Goal: Information Seeking & Learning: Learn about a topic

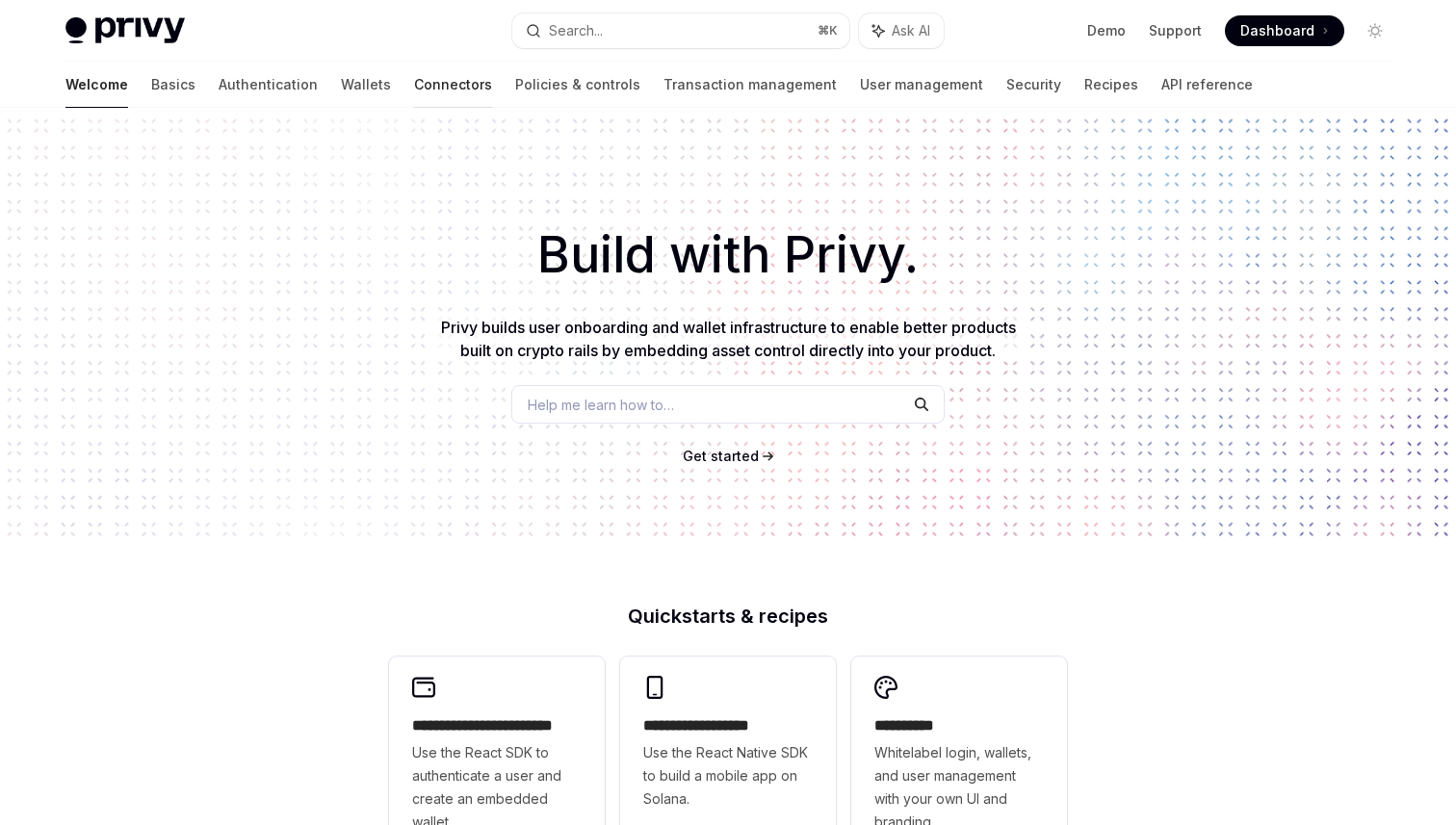
click at [414, 82] on link "Connectors" at bounding box center [453, 85] width 78 height 47
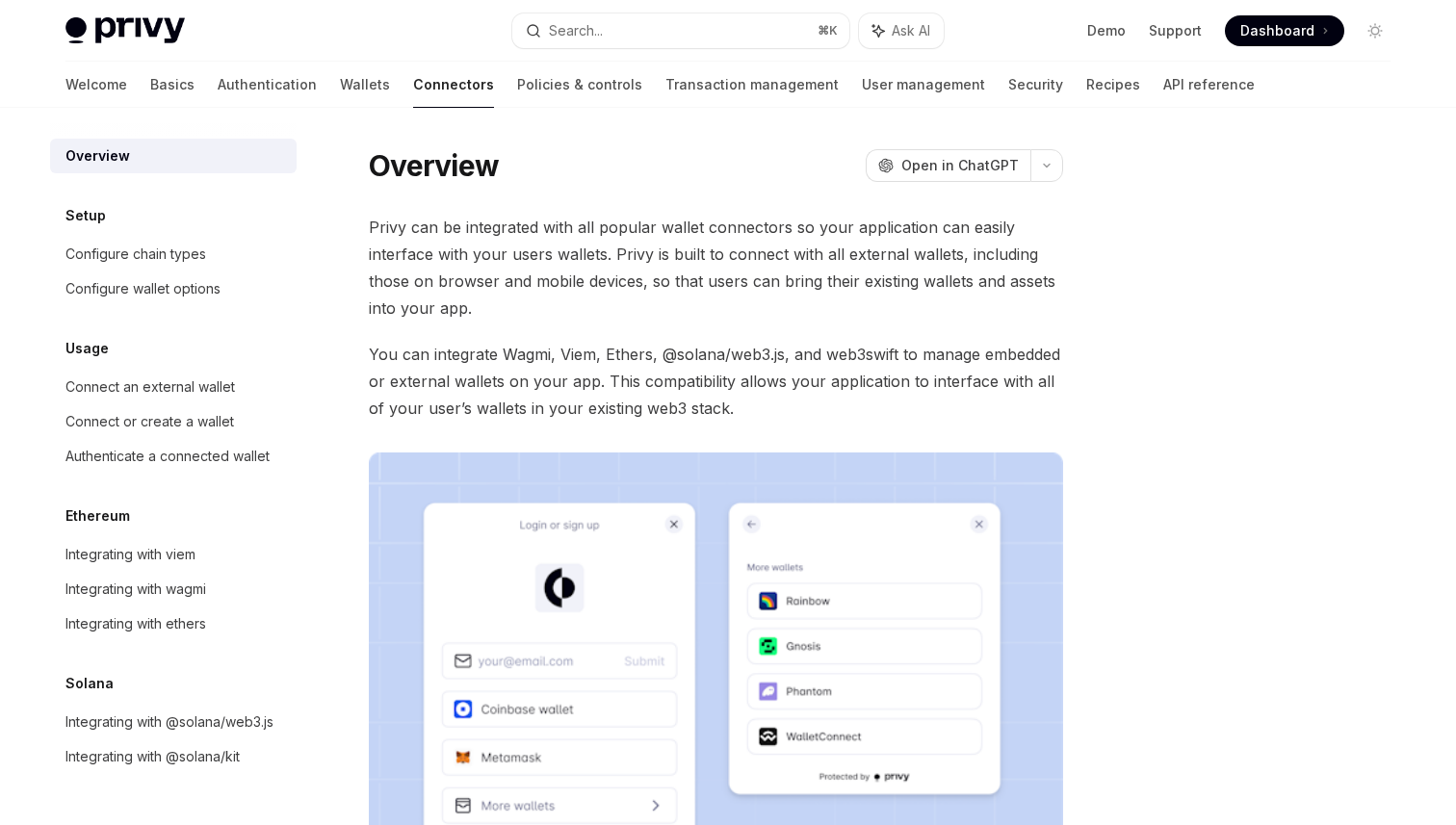
click at [303, 92] on div "Welcome Basics Authentication Wallets Connectors Policies & controls Transactio…" at bounding box center [659, 85] width 1189 height 47
click at [340, 92] on link "Wallets" at bounding box center [365, 85] width 51 height 47
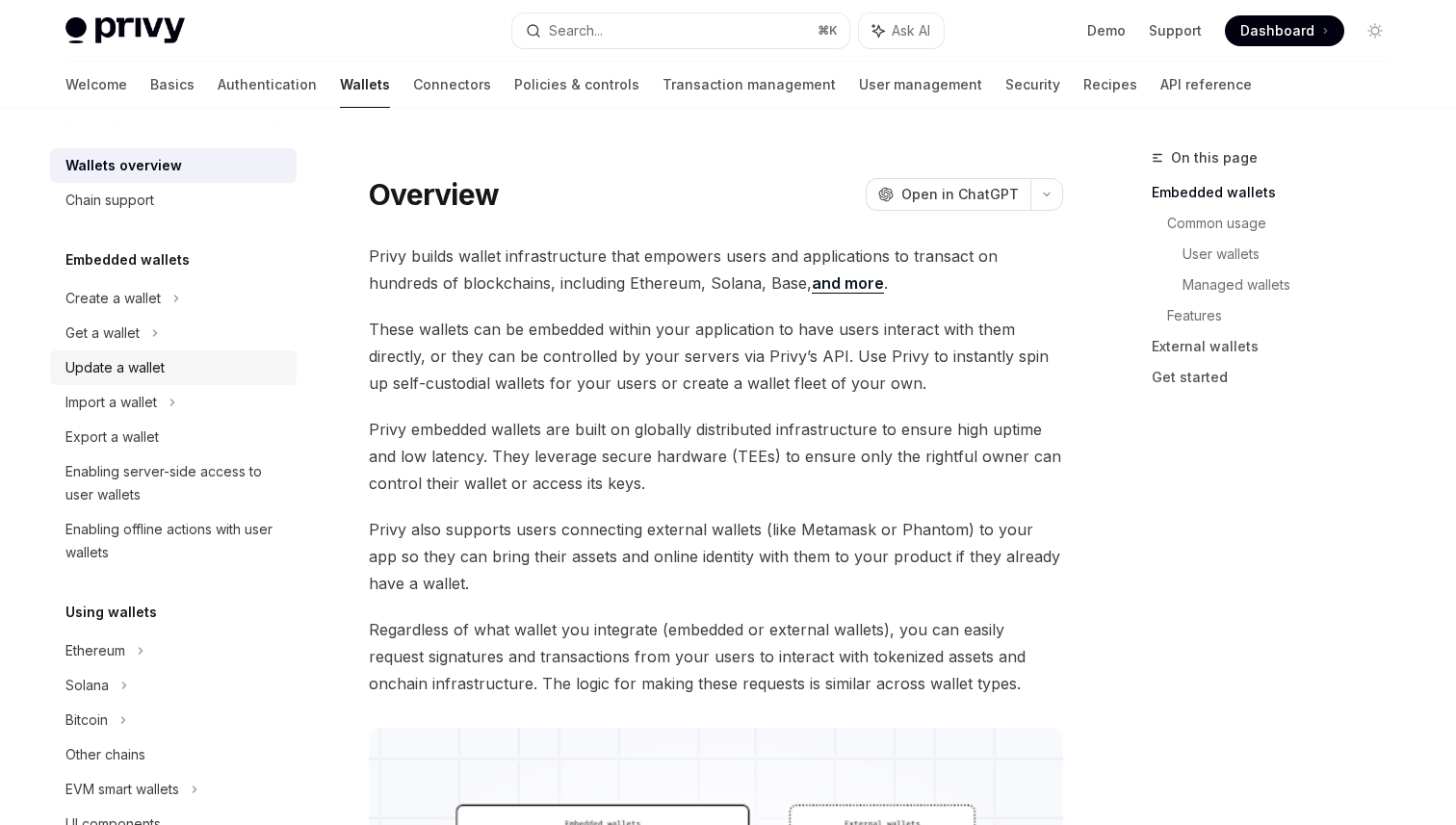
click at [160, 377] on div "Update a wallet" at bounding box center [115, 368] width 99 height 23
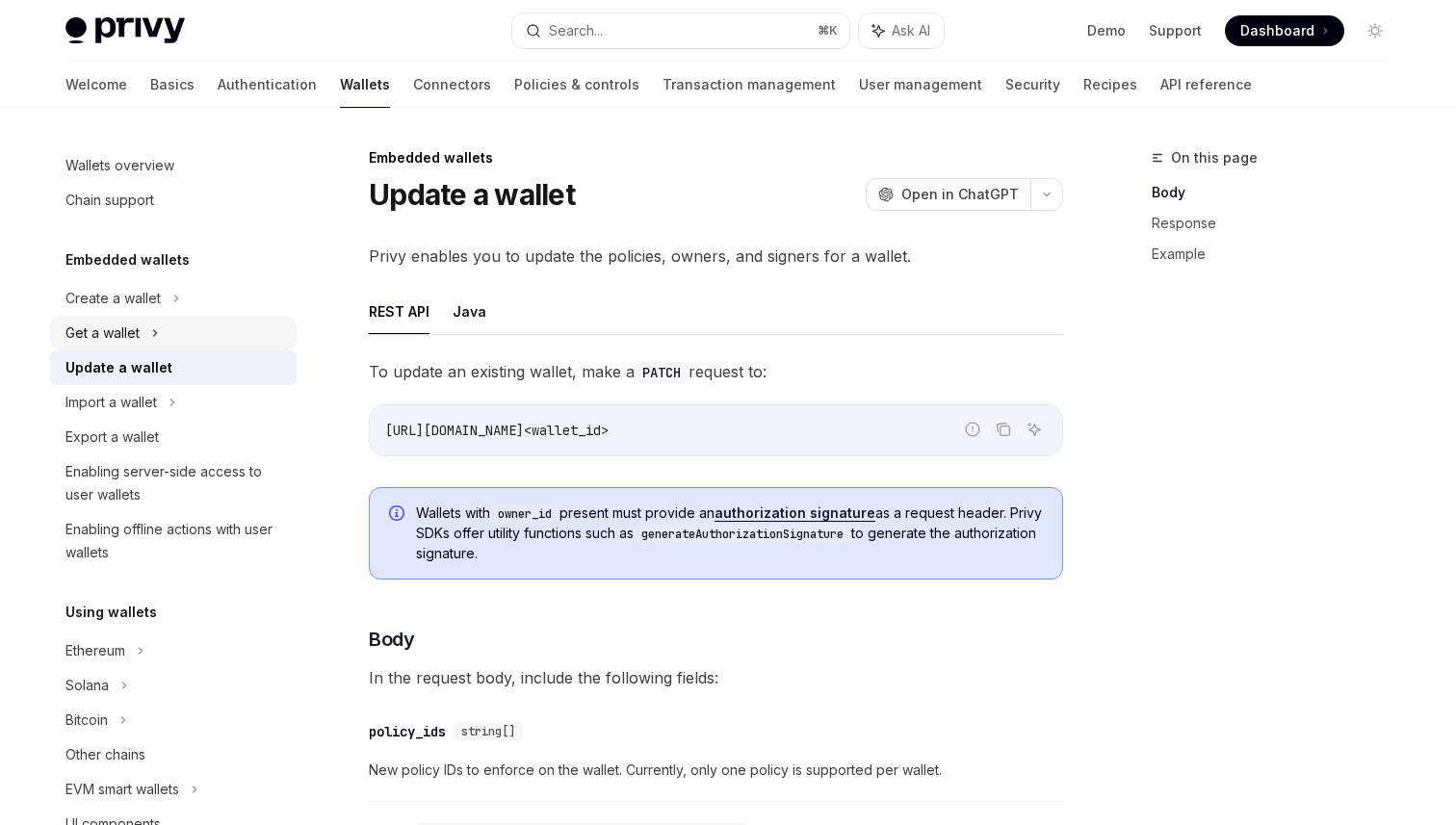
click at [158, 343] on div "Get a wallet" at bounding box center [174, 333] width 247 height 35
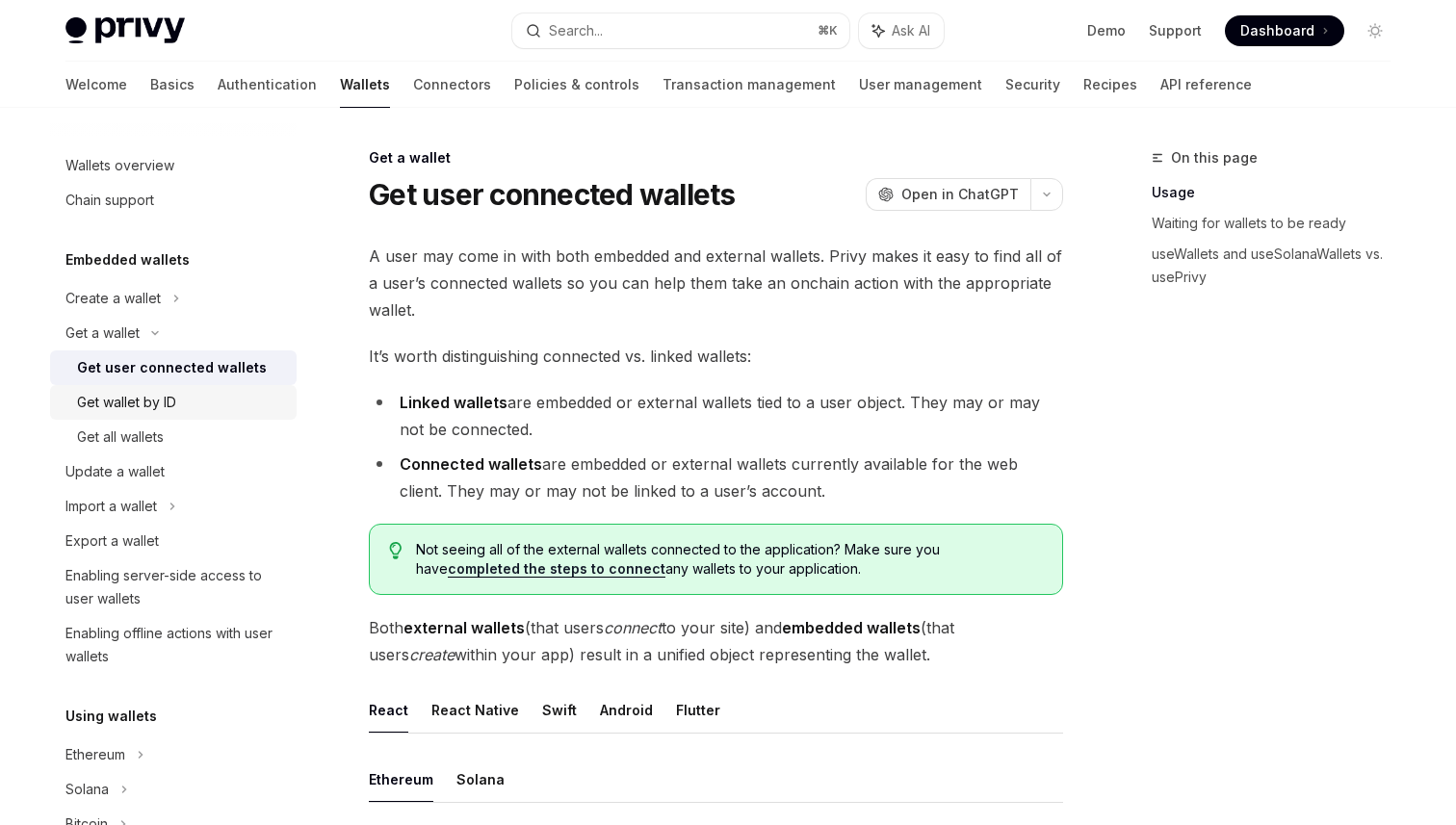
click at [155, 400] on div "Get wallet by ID" at bounding box center [126, 402] width 99 height 23
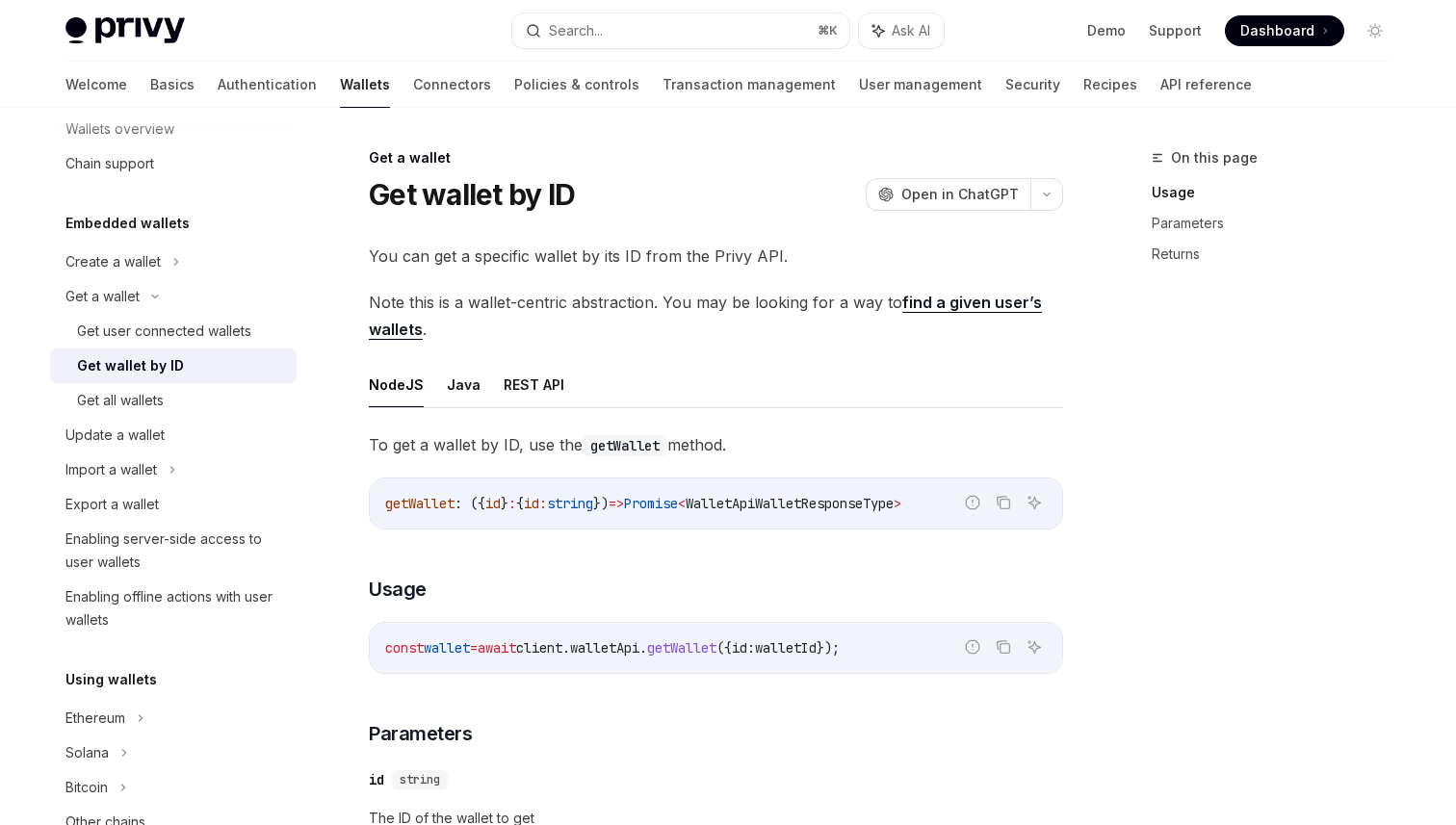
scroll to position [47, 0]
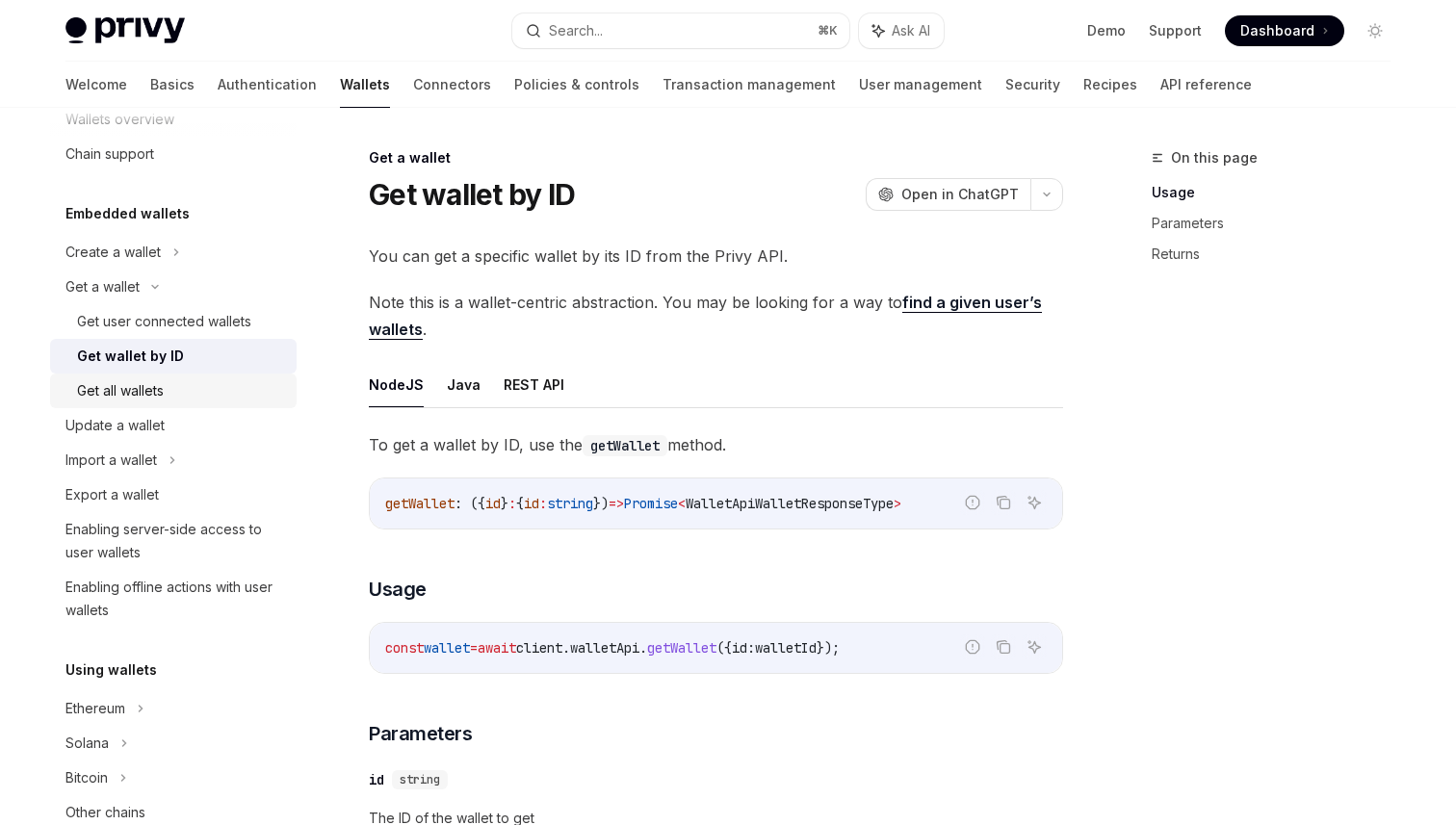
click at [155, 400] on div "Get all wallets" at bounding box center [120, 391] width 87 height 23
type textarea "*"
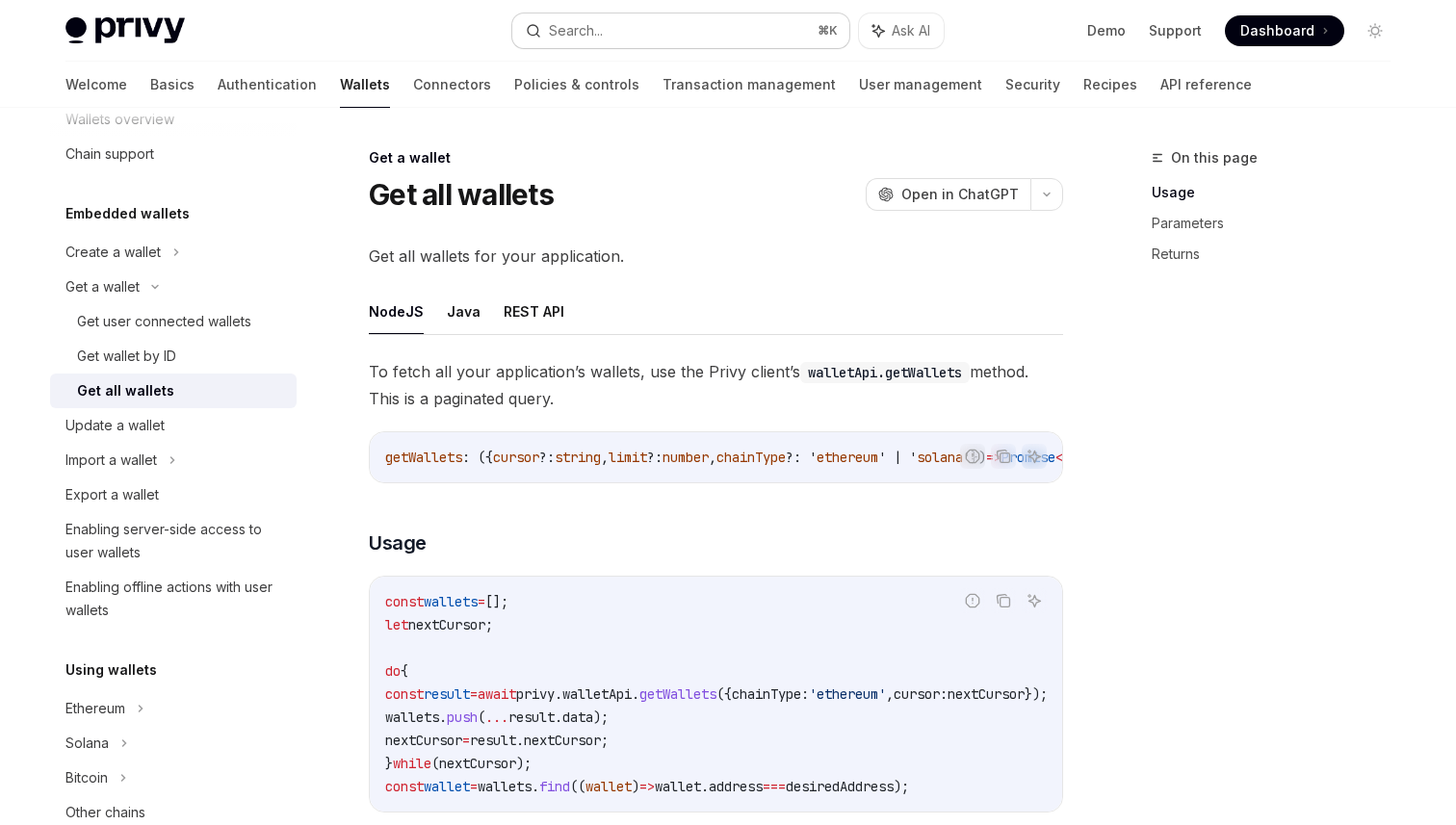
click at [655, 20] on button "Search... ⌘ K" at bounding box center [680, 31] width 337 height 35
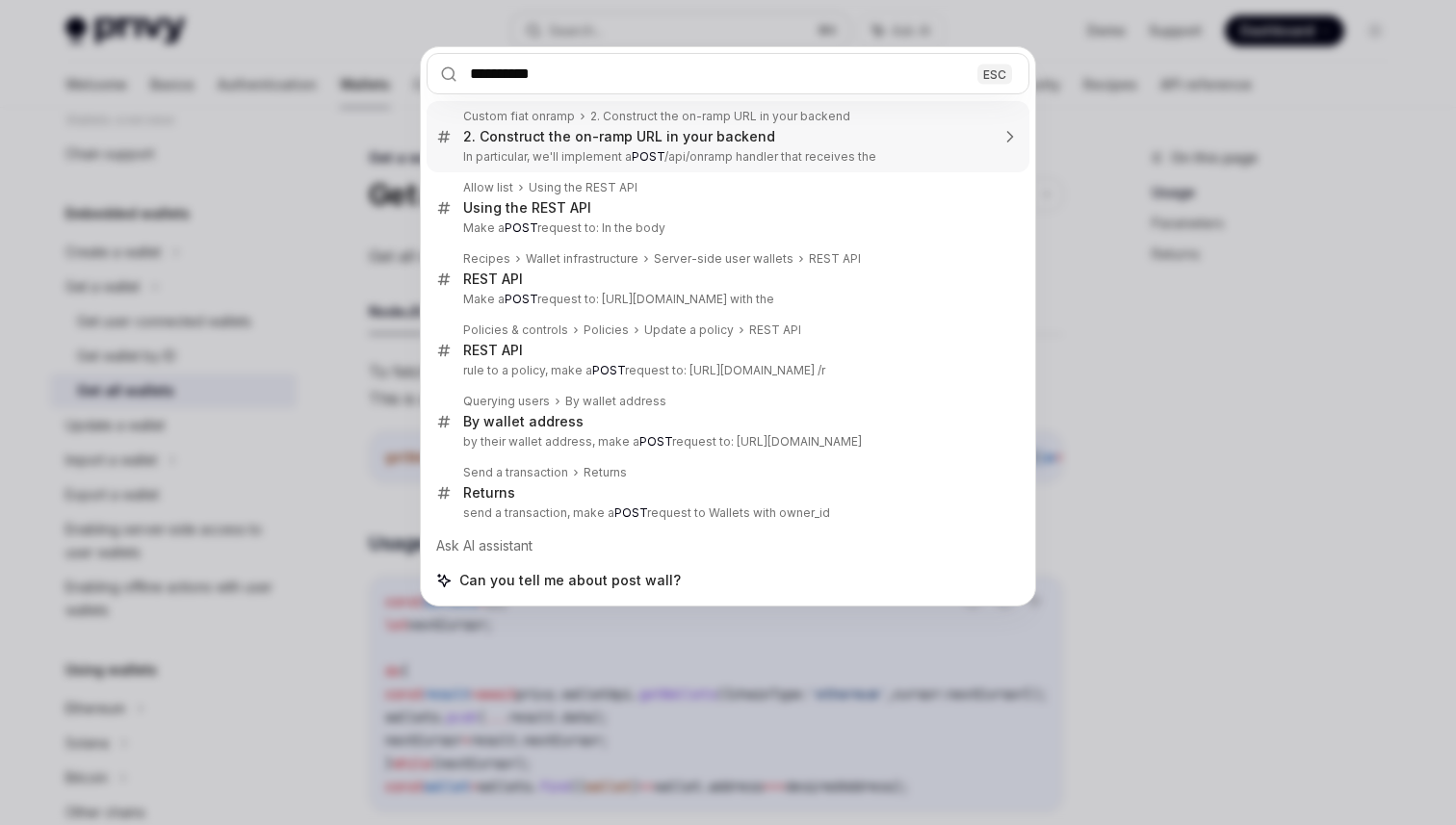
type input "**********"
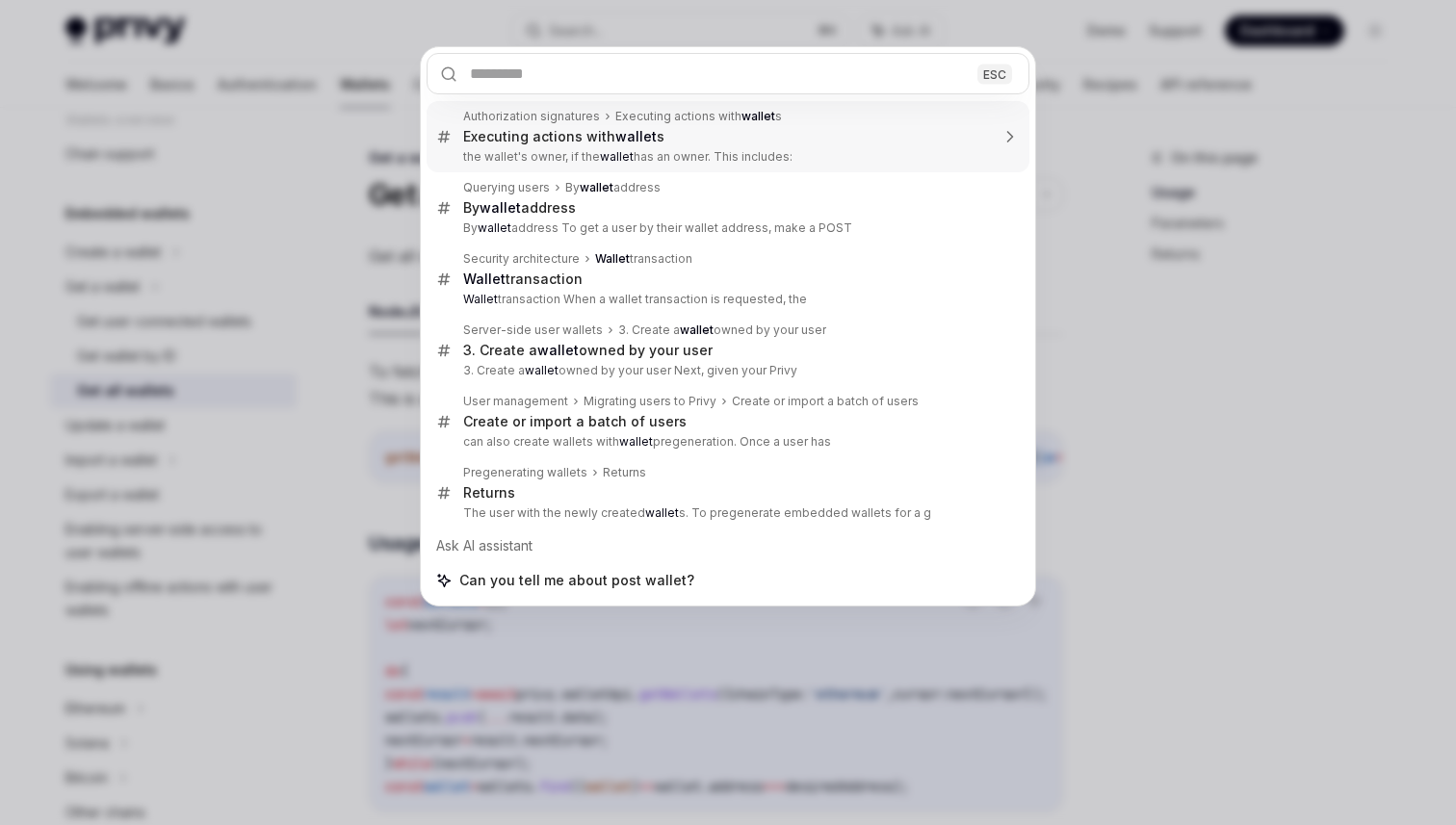
type textarea "*"
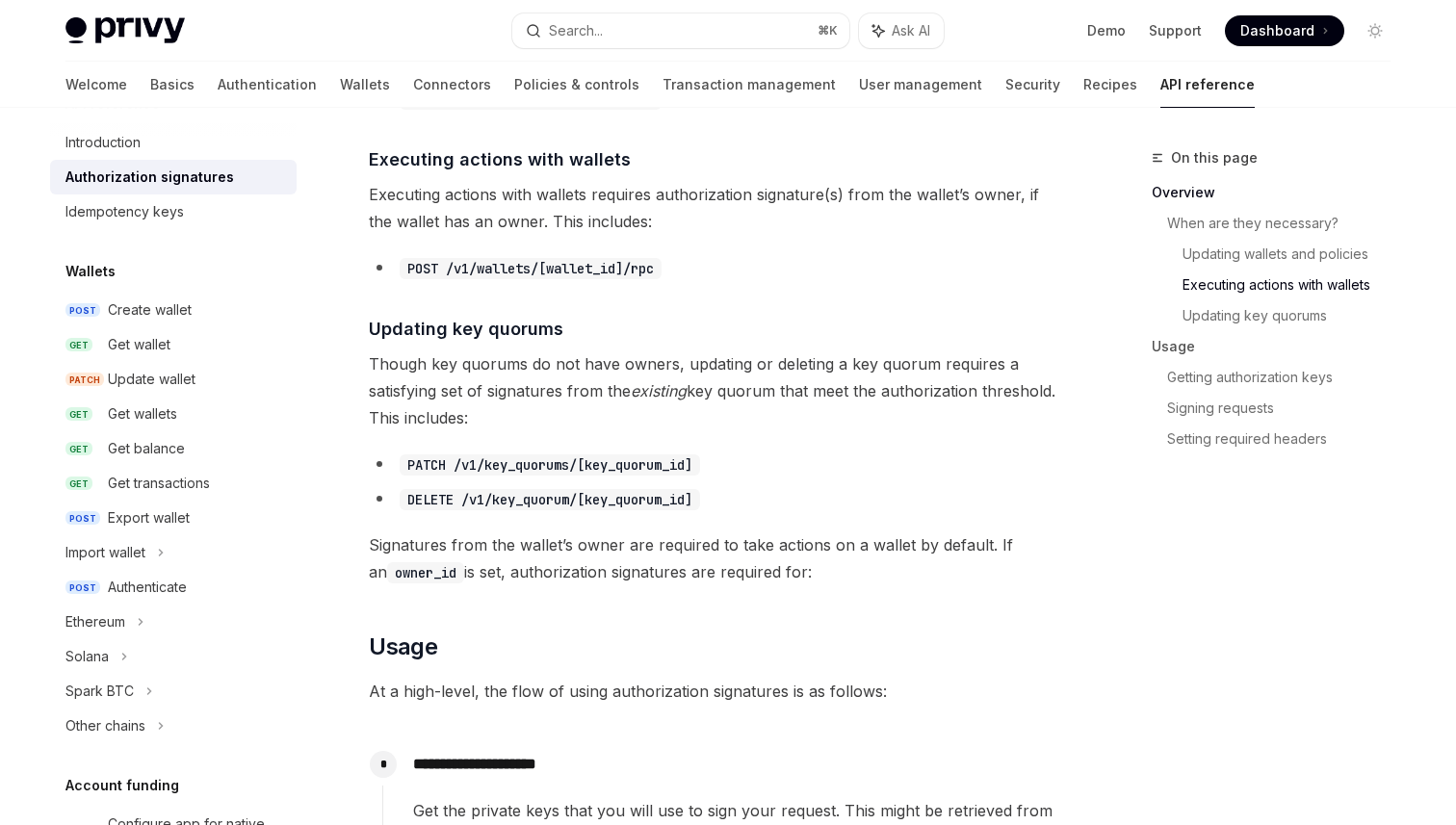
click at [586, 201] on span "Executing actions with wallets requires authorization signature(s) from the wal…" at bounding box center [715, 207] width 694 height 53
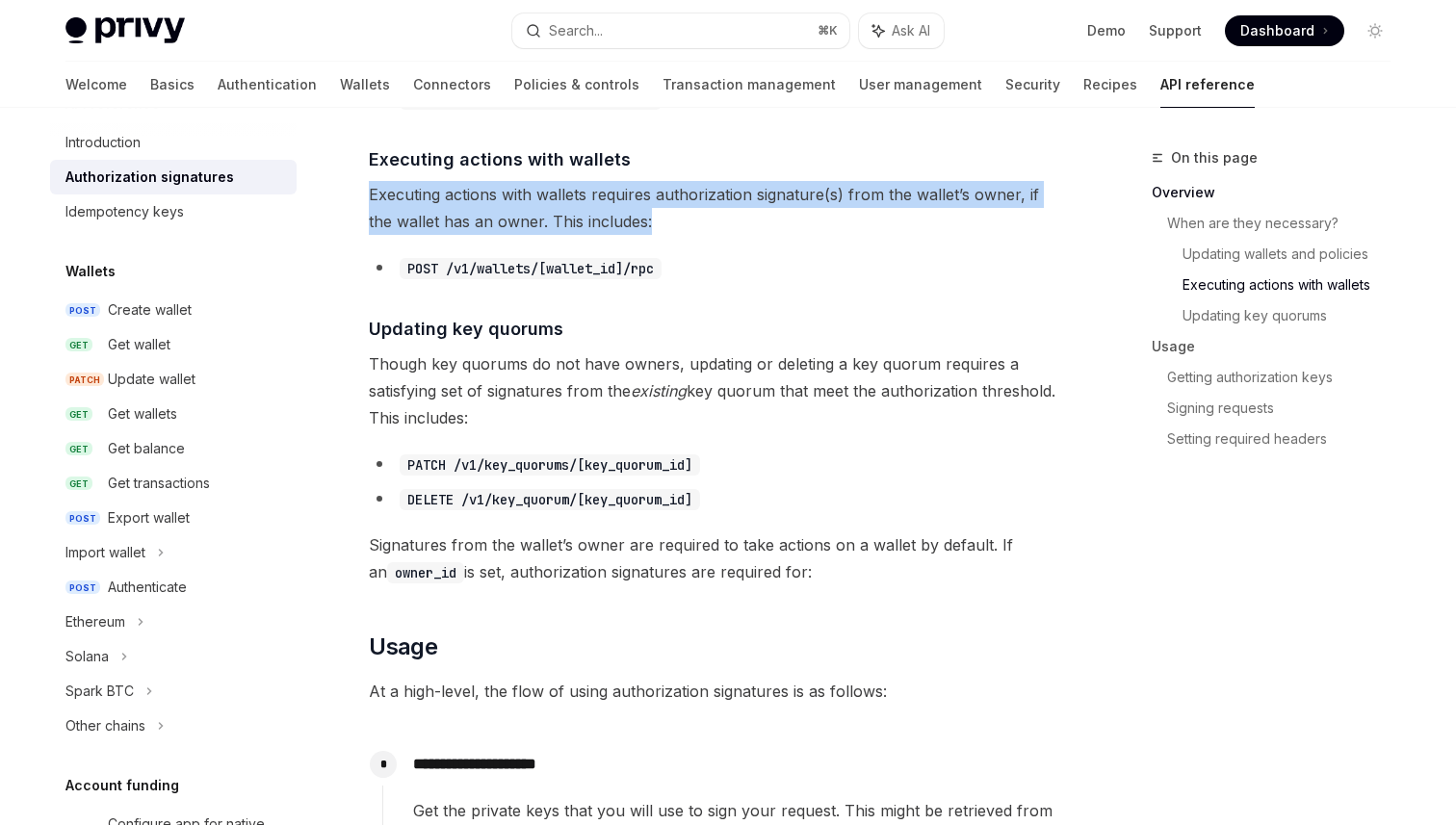
click at [586, 201] on span "Executing actions with wallets requires authorization signature(s) from the wal…" at bounding box center [715, 207] width 694 height 53
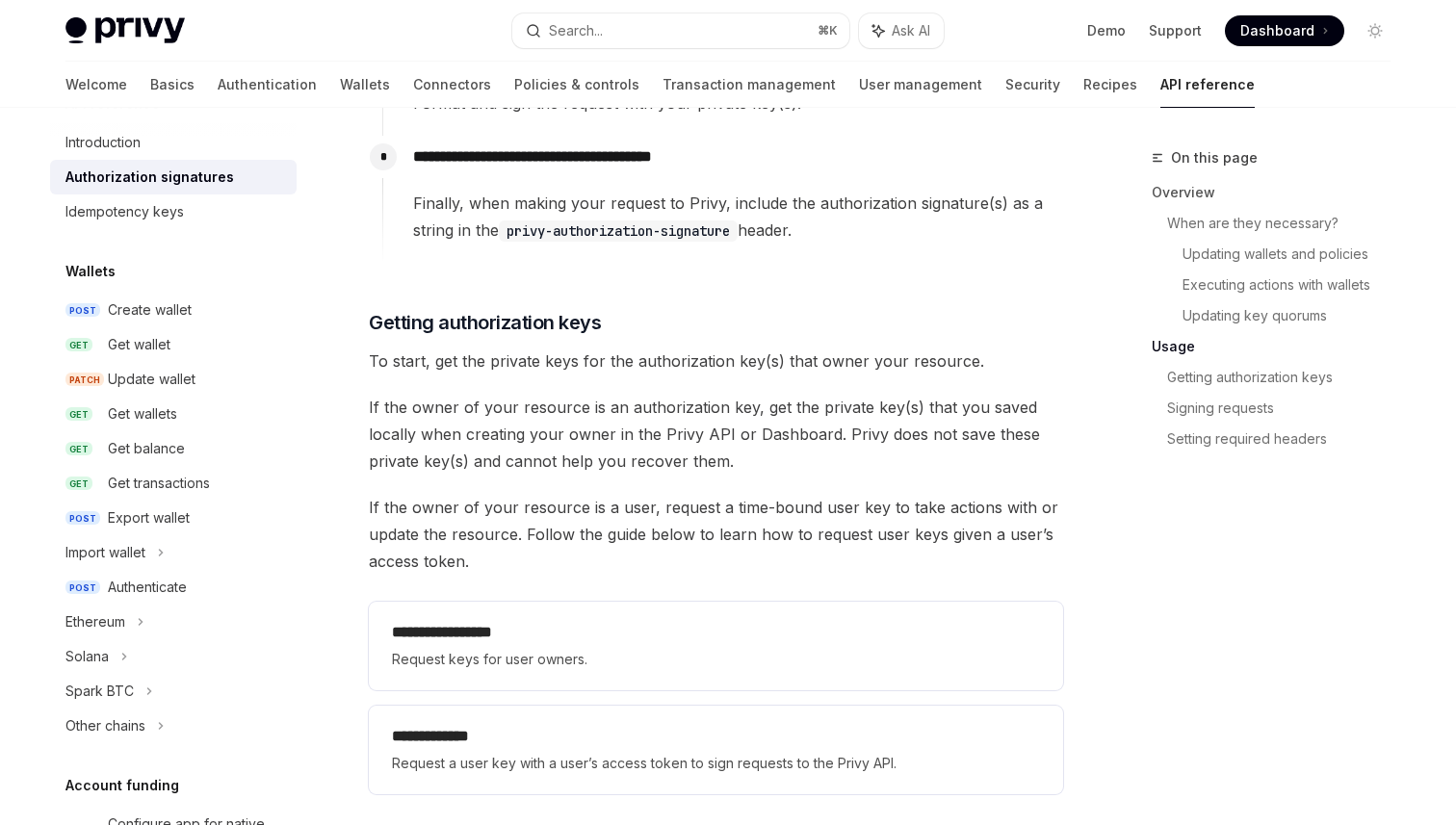
scroll to position [2238, 0]
